Goal: Information Seeking & Learning: Learn about a topic

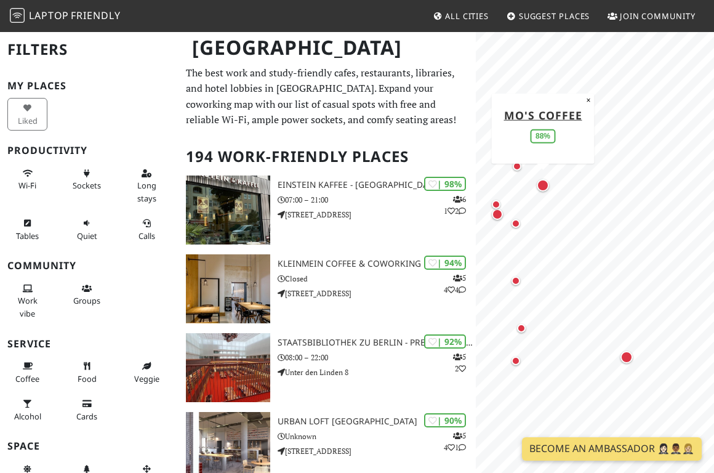
click at [545, 185] on div "Map marker" at bounding box center [543, 185] width 12 height 12
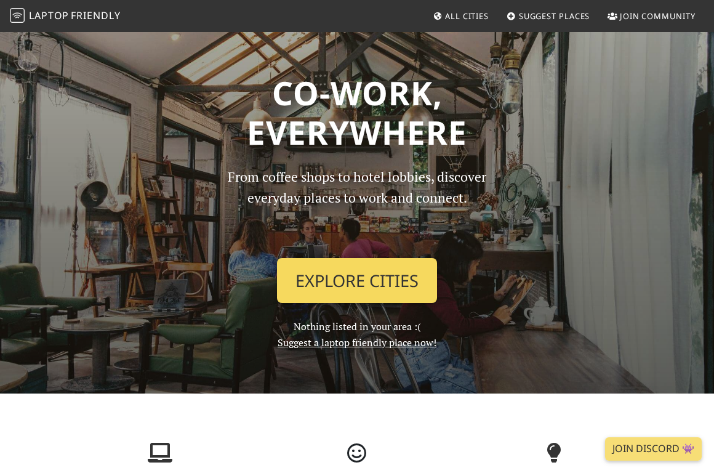
click at [371, 290] on link "Explore Cities" at bounding box center [357, 281] width 160 height 46
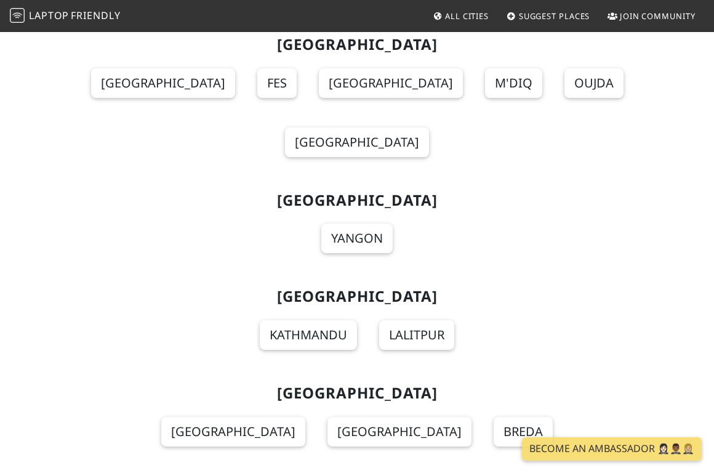
scroll to position [13156, 0]
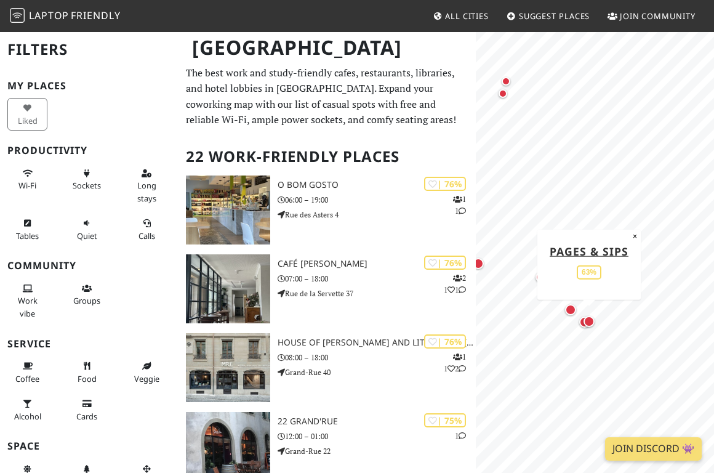
click at [581, 321] on div "Map marker" at bounding box center [589, 321] width 16 height 16
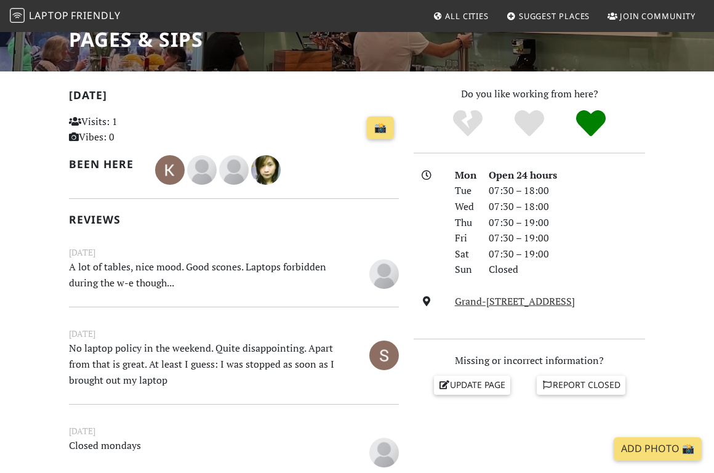
scroll to position [217, 0]
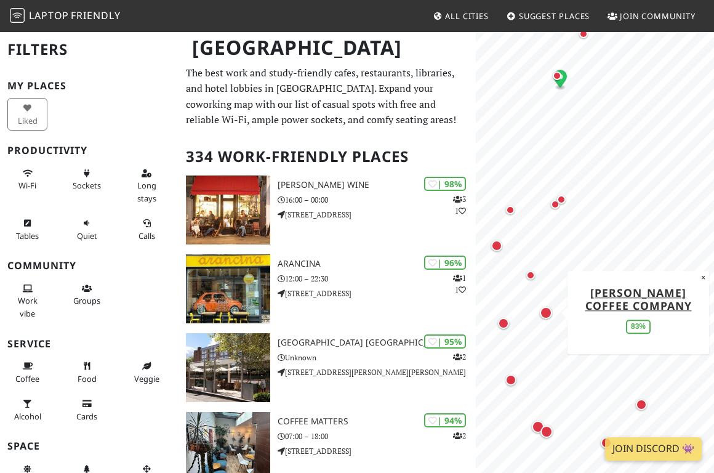
click at [546, 312] on div "Map marker" at bounding box center [546, 312] width 12 height 12
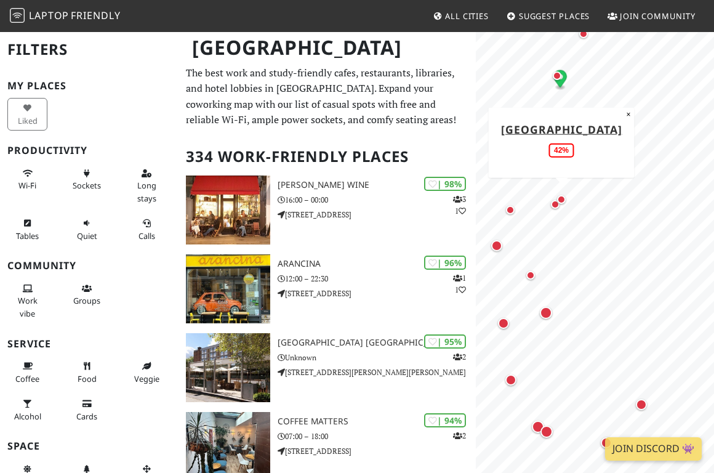
click at [560, 201] on div "Map marker" at bounding box center [561, 199] width 9 height 9
